Goal: Navigation & Orientation: Find specific page/section

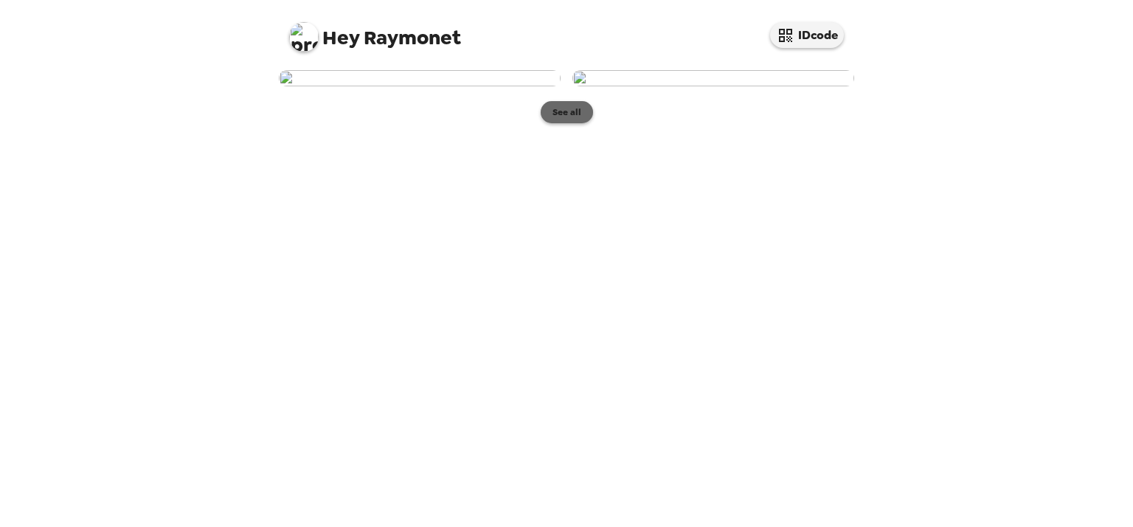
click at [573, 123] on button "See all" at bounding box center [567, 112] width 52 height 22
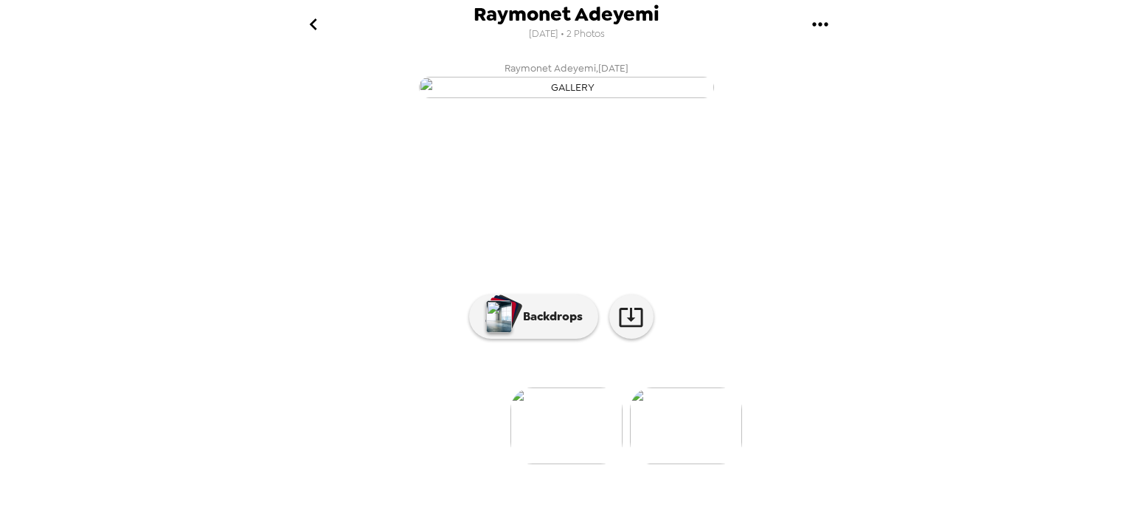
scroll to position [111, 0]
click at [558, 325] on p "Backdrops" at bounding box center [549, 317] width 67 height 18
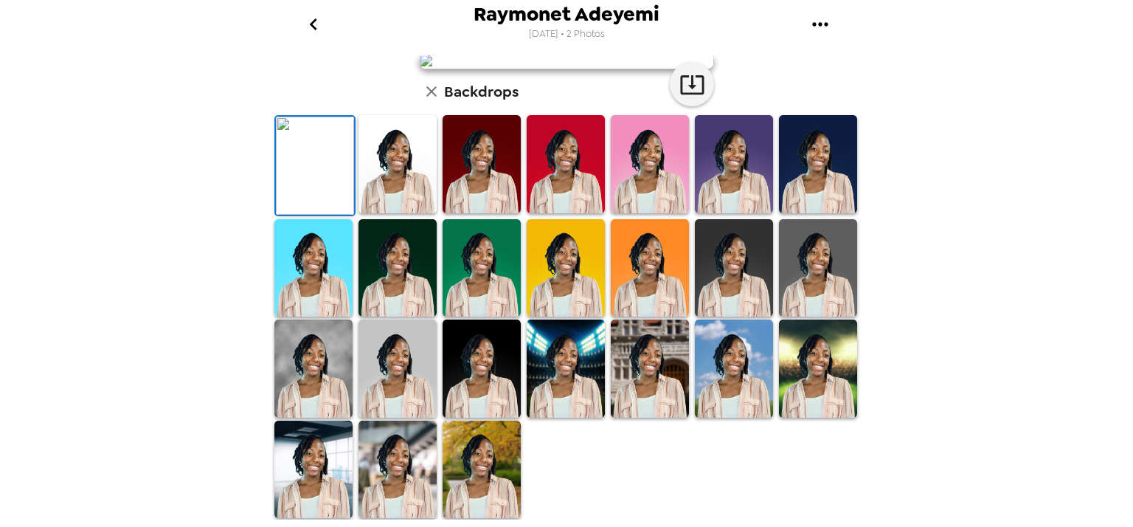
click at [467, 213] on img at bounding box center [482, 164] width 78 height 98
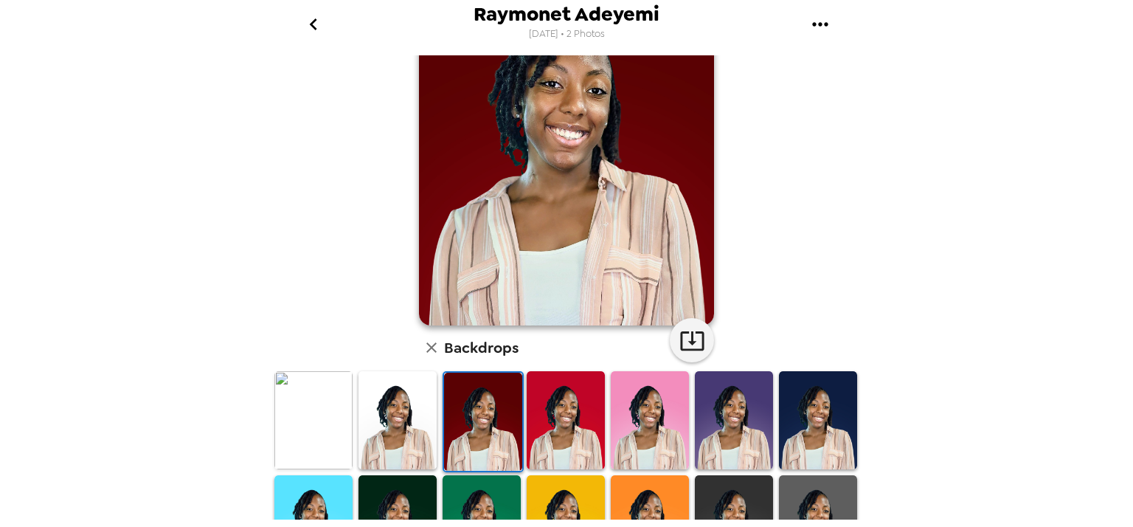
click at [831, 418] on img at bounding box center [818, 420] width 78 height 98
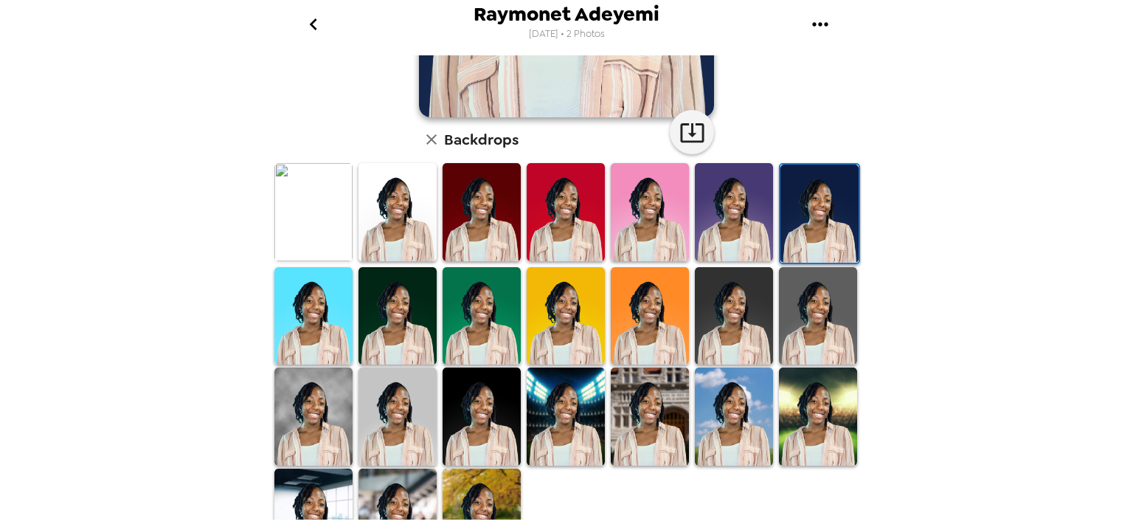
scroll to position [321, 0]
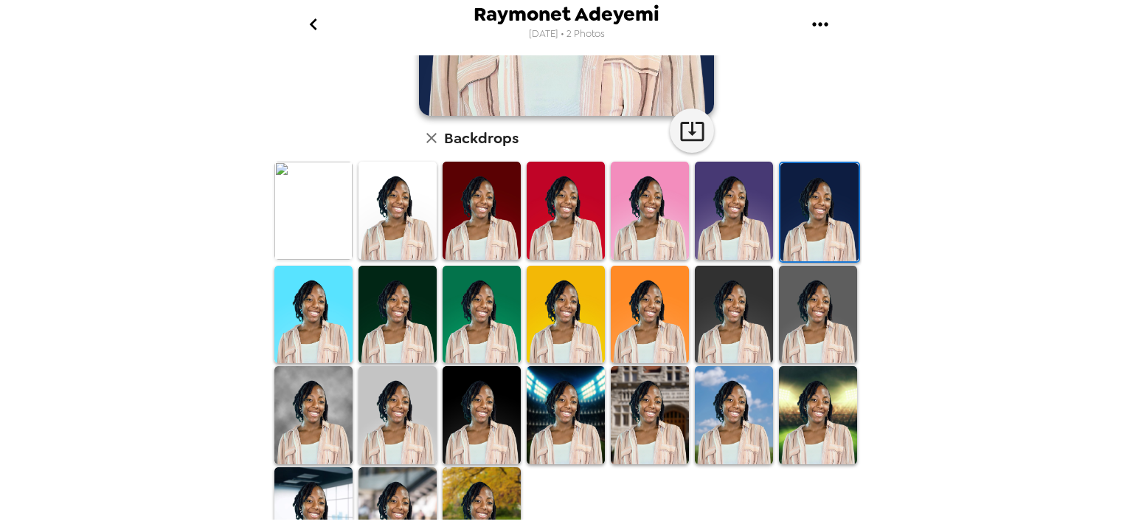
click at [487, 405] on img at bounding box center [482, 415] width 78 height 98
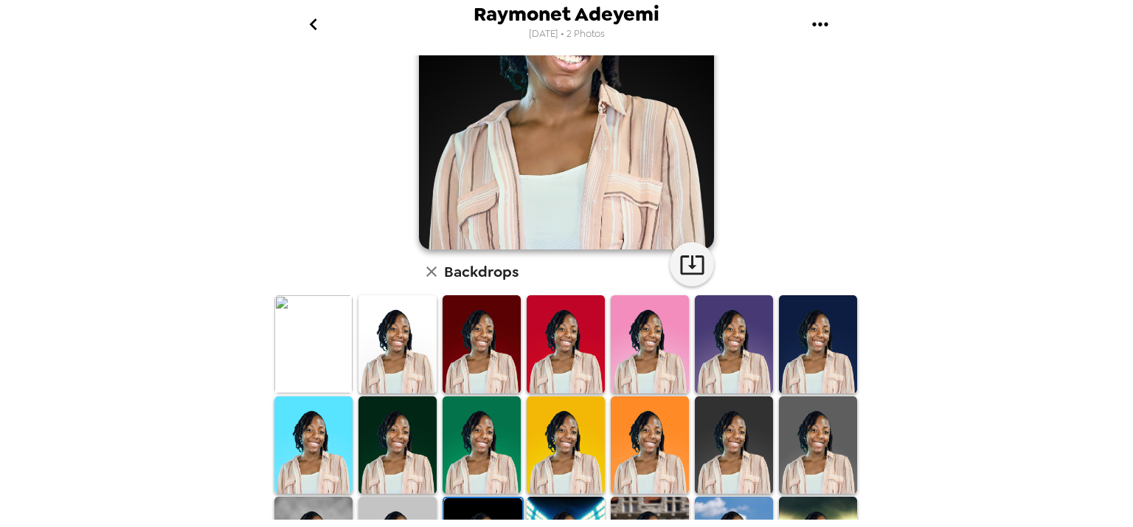
scroll to position [190, 0]
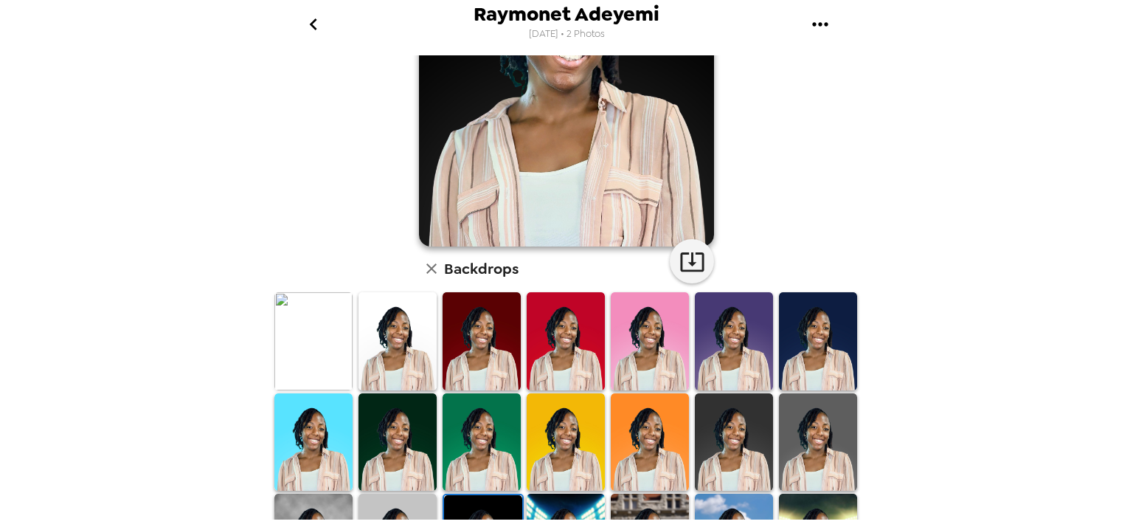
click at [324, 343] on img at bounding box center [313, 341] width 78 height 98
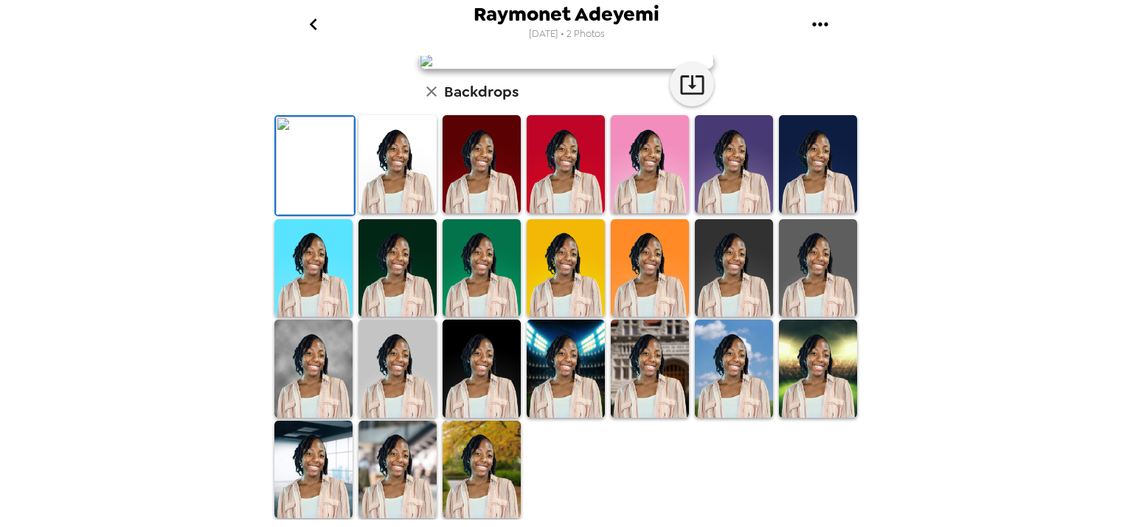
scroll to position [0, 0]
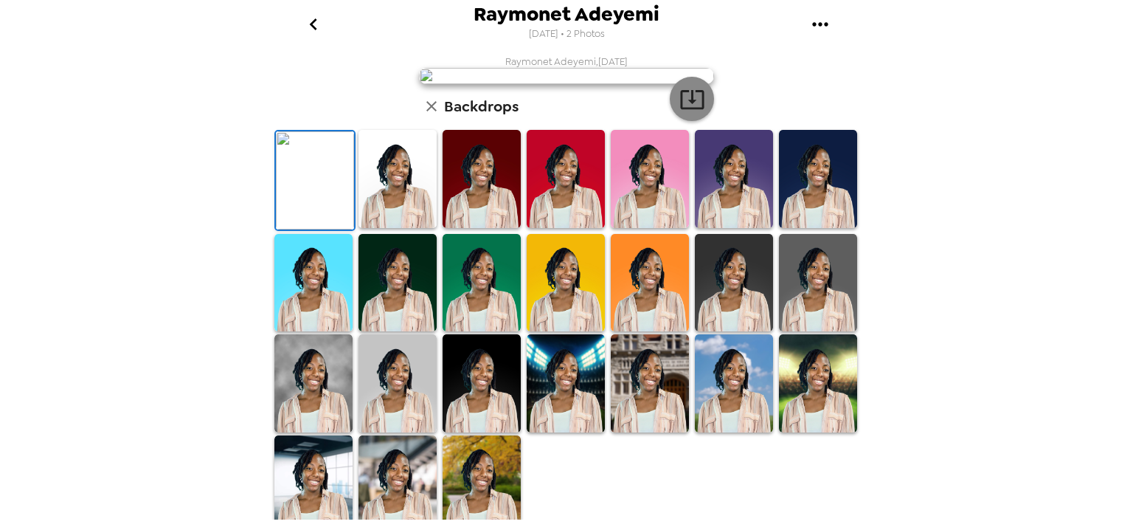
click at [679, 112] on icon "button" at bounding box center [692, 99] width 26 height 26
